Goal: Check status: Check status

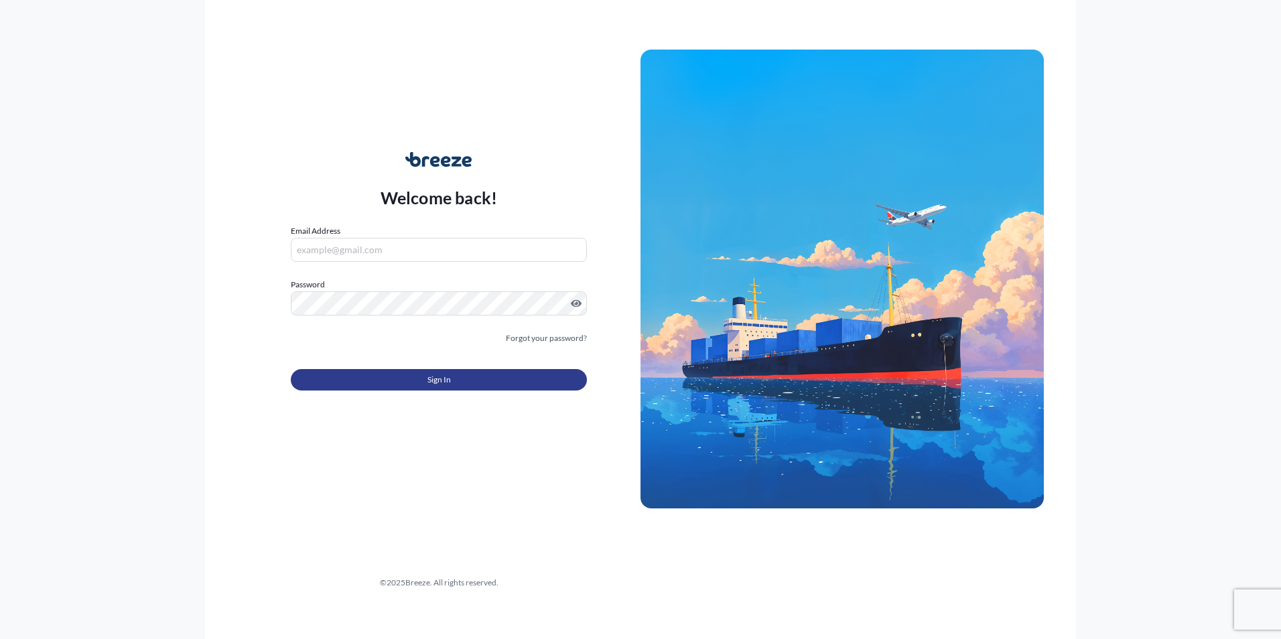
type input "[EMAIL_ADDRESS][DOMAIN_NAME]"
click at [399, 383] on button "Sign In" at bounding box center [439, 379] width 296 height 21
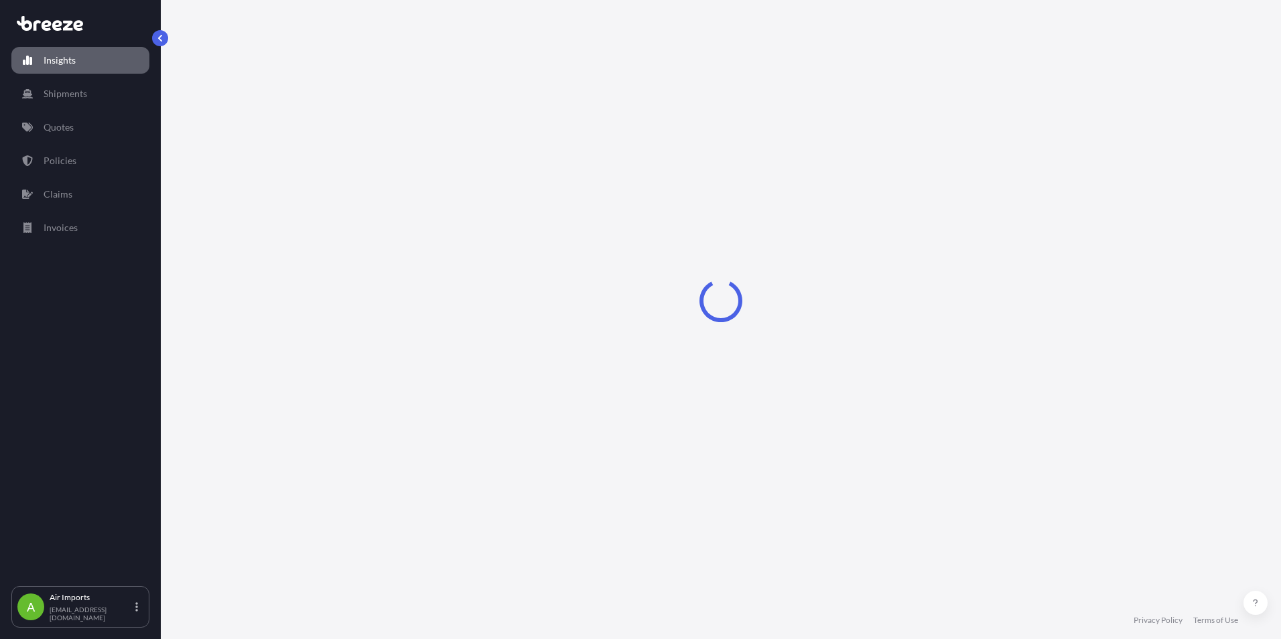
select select "2025"
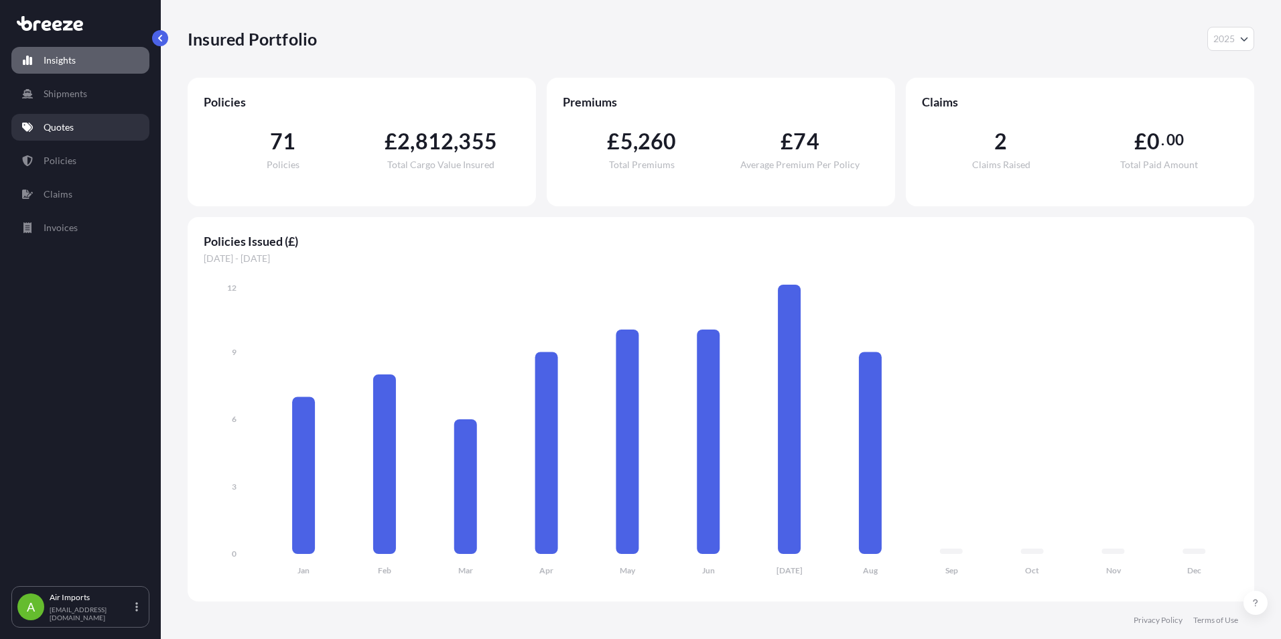
click at [52, 129] on p "Quotes" at bounding box center [59, 127] width 30 height 13
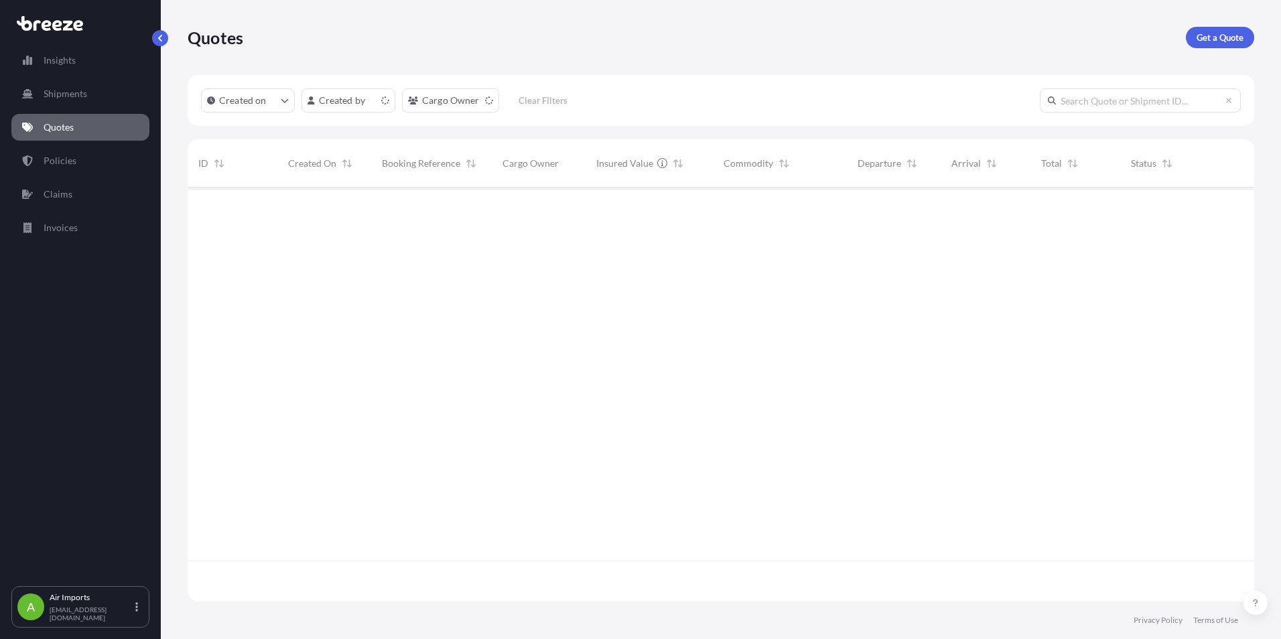
scroll to position [411, 1056]
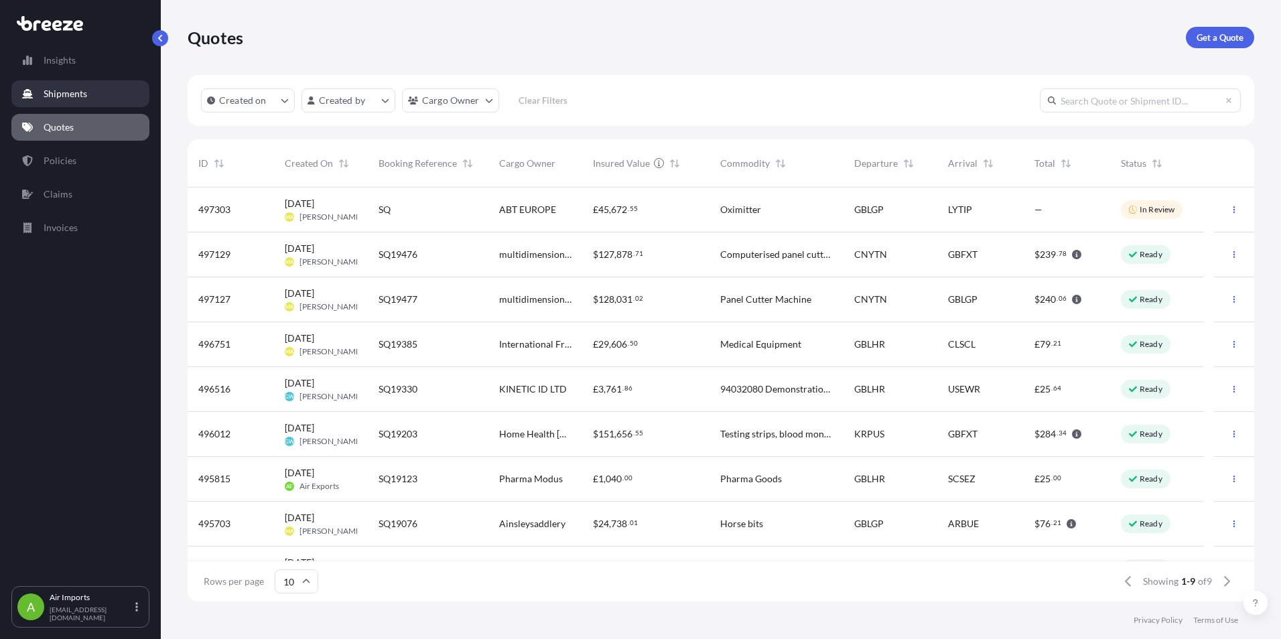
click at [64, 95] on p "Shipments" at bounding box center [66, 93] width 44 height 13
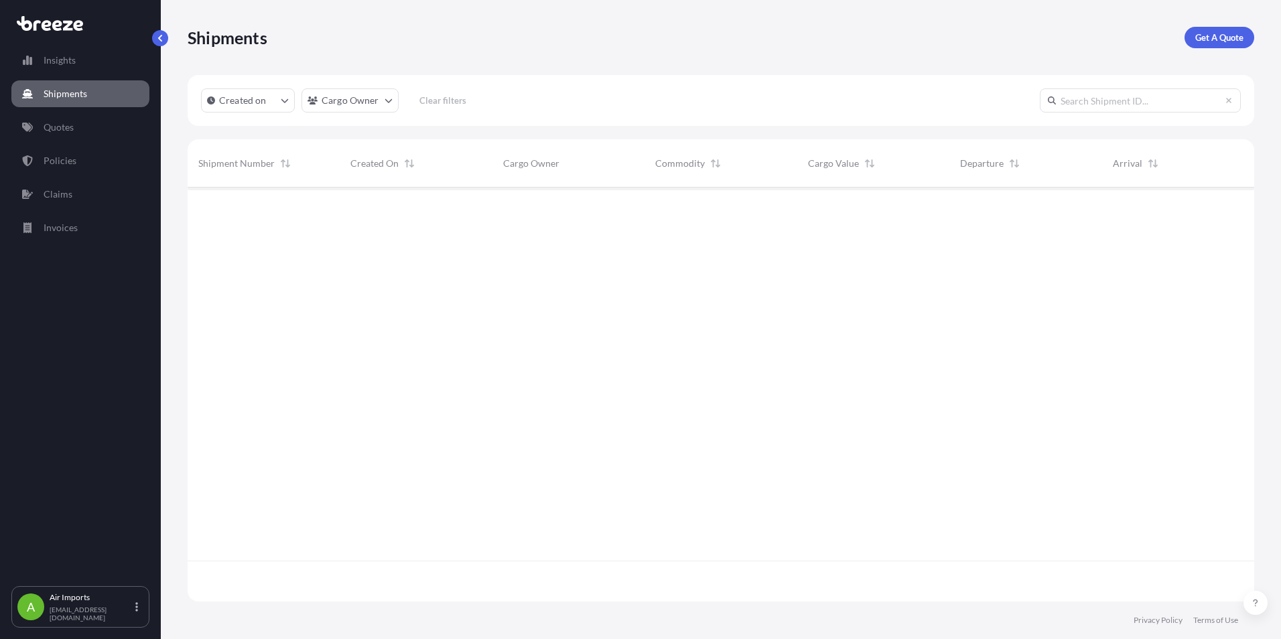
scroll to position [452, 1056]
click at [88, 163] on link "Policies" at bounding box center [80, 160] width 138 height 27
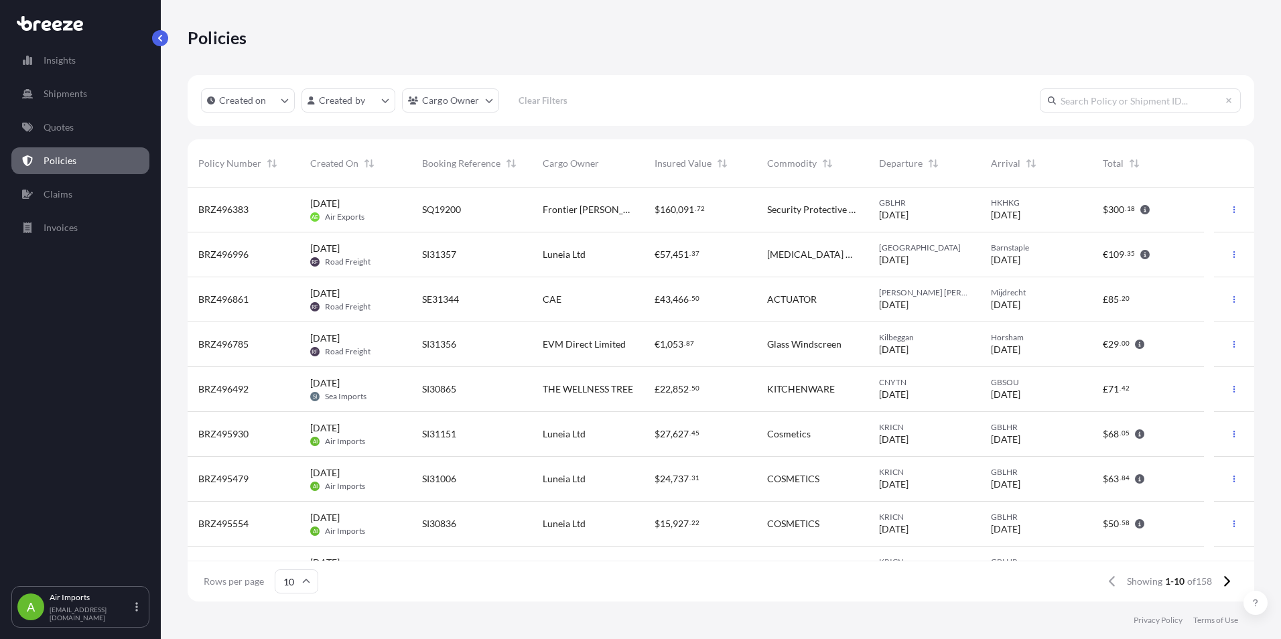
scroll to position [76, 0]
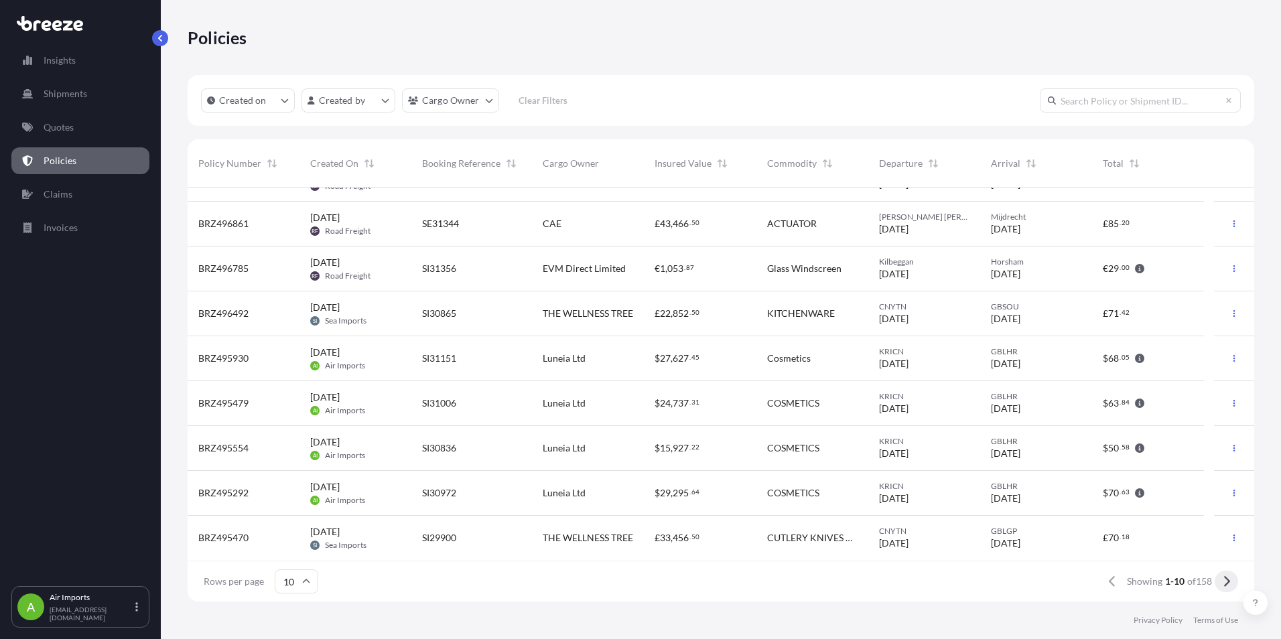
click at [1227, 583] on icon at bounding box center [1226, 581] width 7 height 12
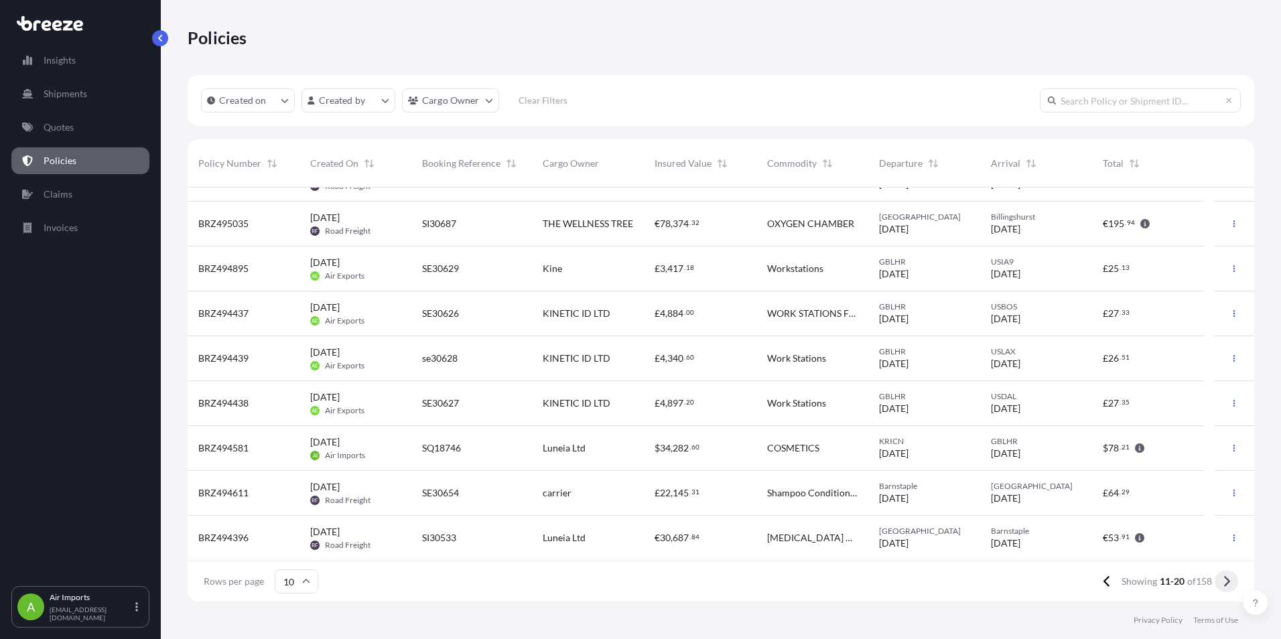
click at [1225, 582] on icon at bounding box center [1226, 581] width 7 height 12
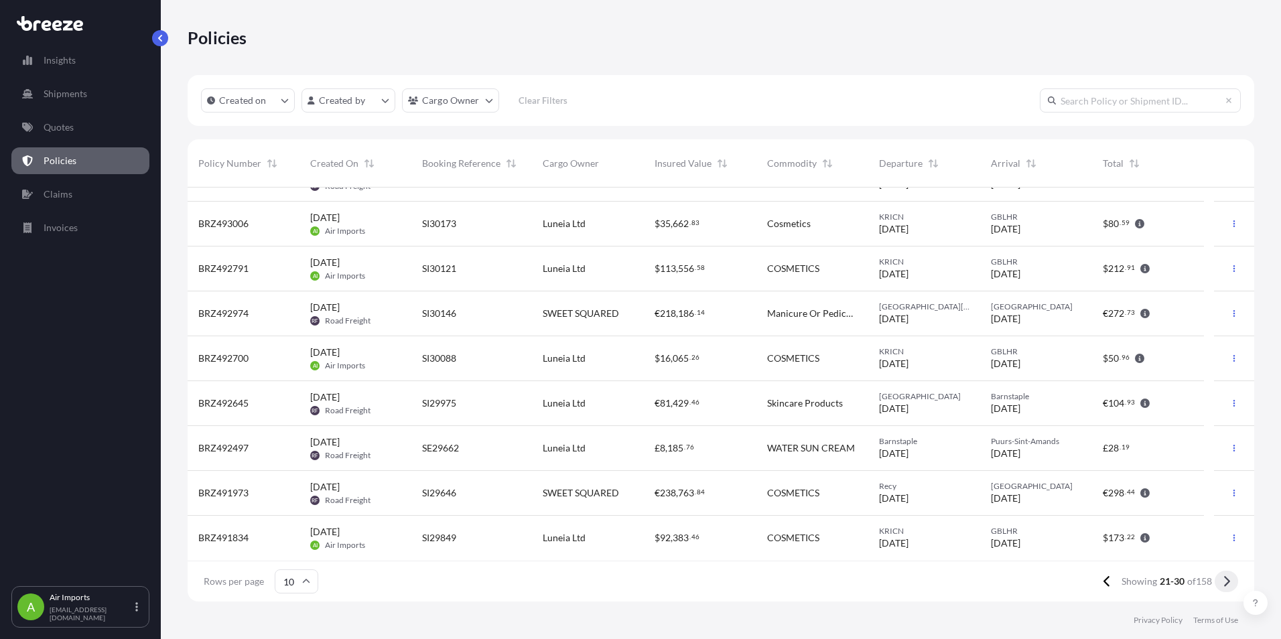
click at [1227, 581] on icon at bounding box center [1226, 581] width 7 height 12
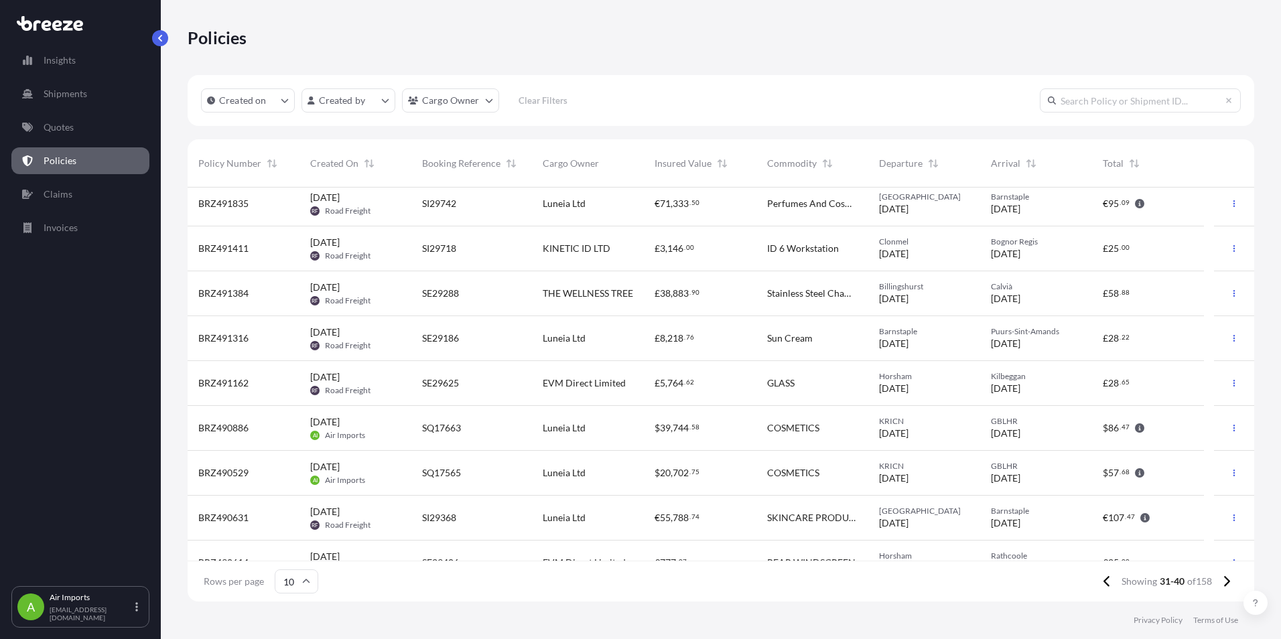
scroll to position [0, 0]
